Goal: Task Accomplishment & Management: Manage account settings

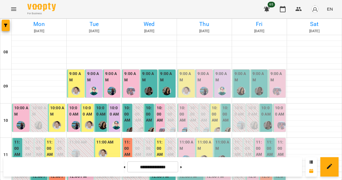
scroll to position [31, 0]
click at [219, 87] on img "Тетяна Кострицька" at bounding box center [222, 91] width 9 height 9
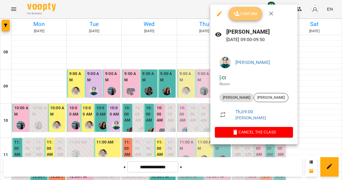
click at [241, 17] on span "Confirm" at bounding box center [245, 13] width 24 height 7
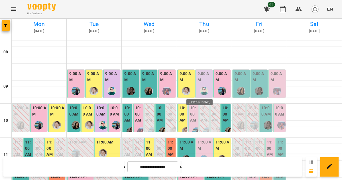
click at [201, 88] on img "Тетяна Кострицька" at bounding box center [204, 91] width 9 height 9
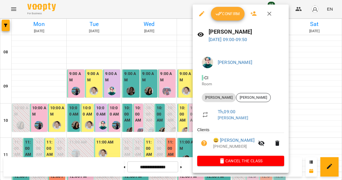
click at [228, 15] on span "Confirm" at bounding box center [227, 13] width 24 height 7
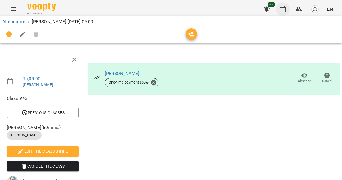
click at [285, 11] on icon "button" at bounding box center [283, 9] width 6 height 6
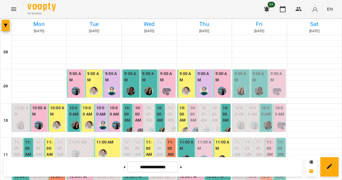
scroll to position [99, 0]
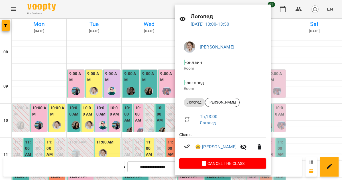
scroll to position [16, 0]
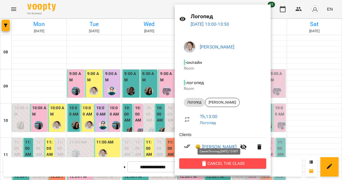
click at [219, 162] on span "Cancel the class" at bounding box center [223, 163] width 78 height 7
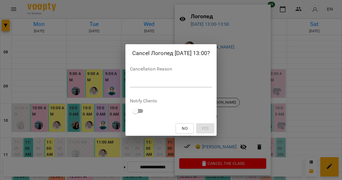
click at [211, 83] on textarea at bounding box center [171, 82] width 82 height 5
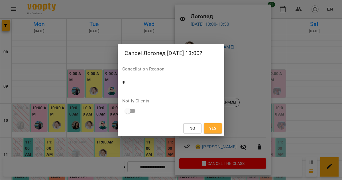
type textarea "*"
click at [211, 128] on span "Yes" at bounding box center [212, 128] width 7 height 7
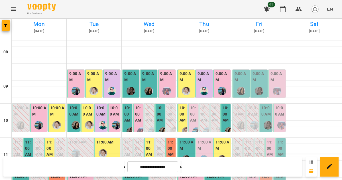
scroll to position [125, 0]
drag, startPoint x: 213, startPoint y: 132, endPoint x: 216, endPoint y: 65, distance: 67.0
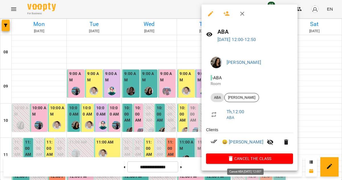
click at [226, 159] on span "Cancel the class" at bounding box center [249, 158] width 78 height 7
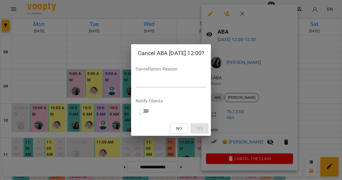
click at [173, 88] on div "Cancellation Reason *" at bounding box center [171, 78] width 71 height 23
click at [173, 86] on div "*" at bounding box center [171, 82] width 71 height 9
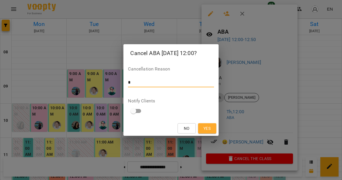
type textarea "*"
click at [207, 127] on span "Yes" at bounding box center [206, 128] width 7 height 7
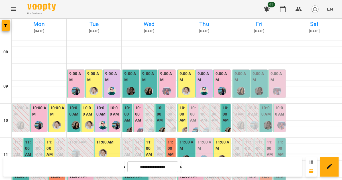
scroll to position [96, 0]
drag, startPoint x: 157, startPoint y: 163, endPoint x: 193, endPoint y: 16, distance: 150.6
click at [72, 10] on div "For Business 65 EN" at bounding box center [171, 9] width 342 height 18
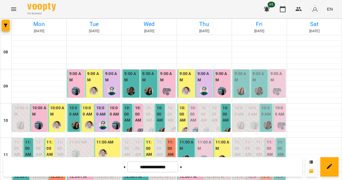
scroll to position [249, 0]
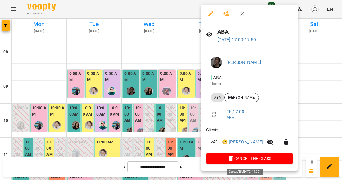
click at [232, 162] on icon "button" at bounding box center [230, 158] width 7 height 7
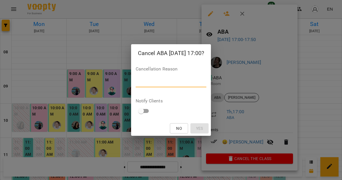
click at [166, 83] on textarea at bounding box center [171, 82] width 71 height 5
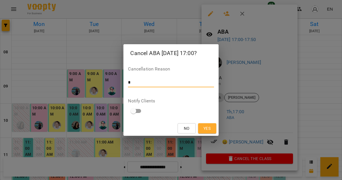
type textarea "*"
click at [208, 123] on div "No Yes" at bounding box center [170, 128] width 95 height 15
click at [208, 125] on span "Yes" at bounding box center [206, 128] width 7 height 7
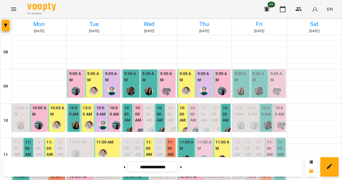
scroll to position [211, 0]
